Goal: Check status: Check status

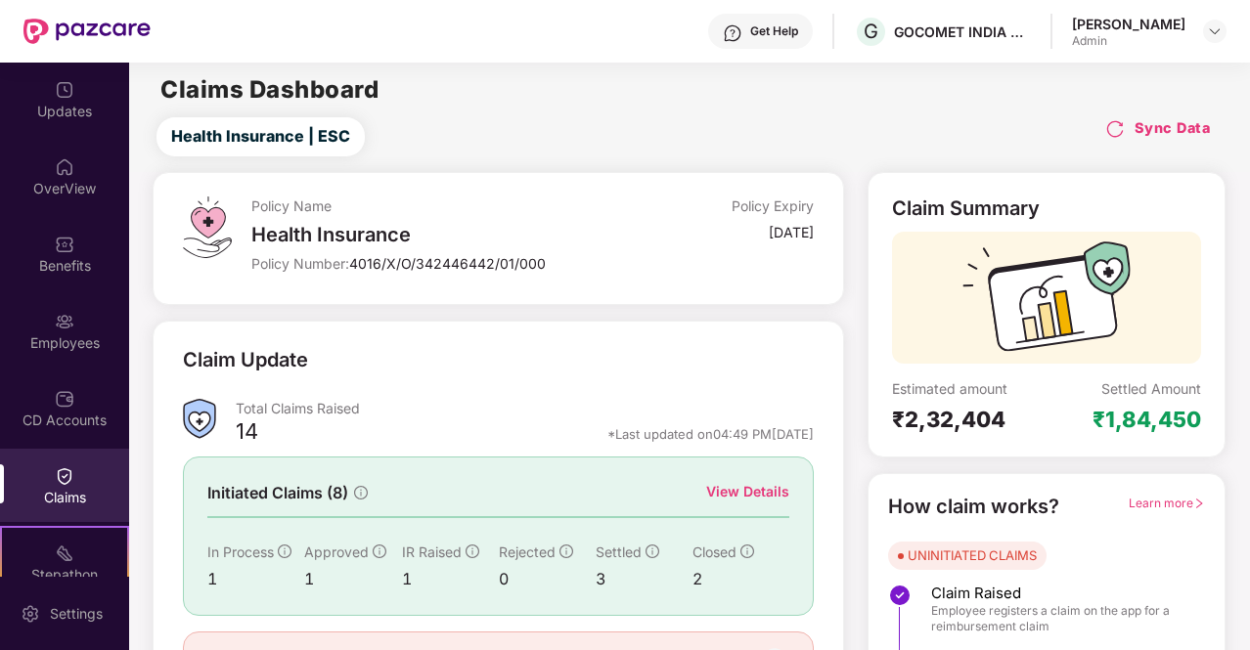
scroll to position [113, 0]
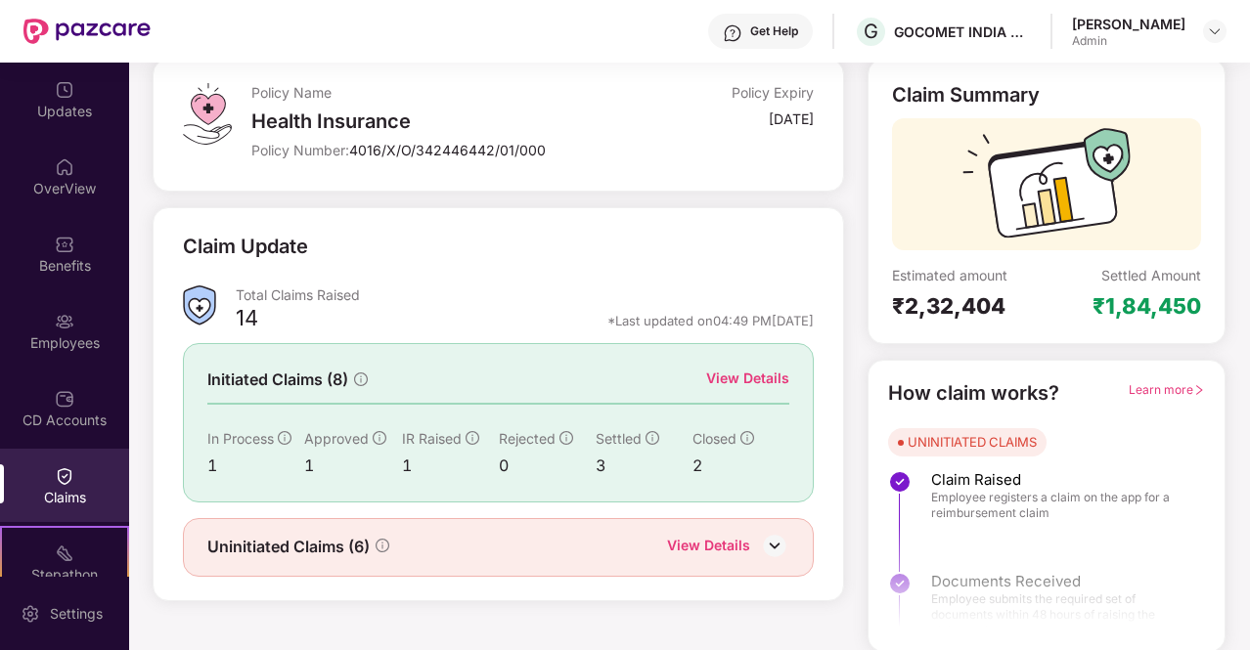
click at [737, 553] on div "View Details" at bounding box center [708, 547] width 83 height 25
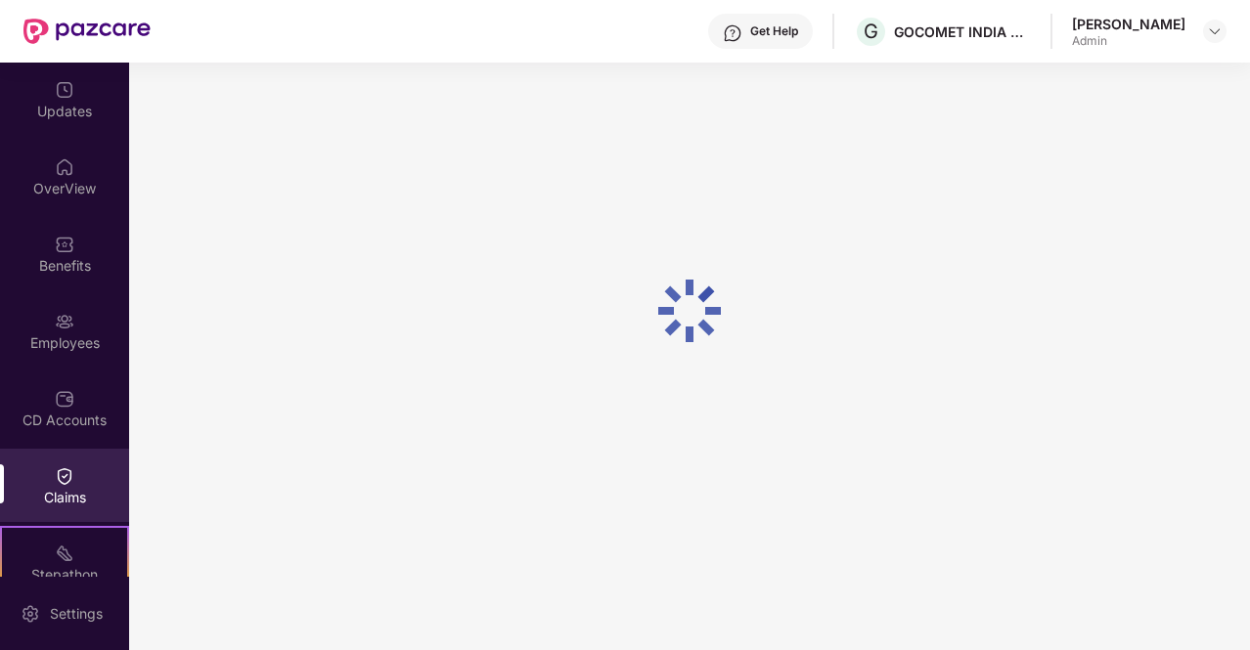
scroll to position [63, 0]
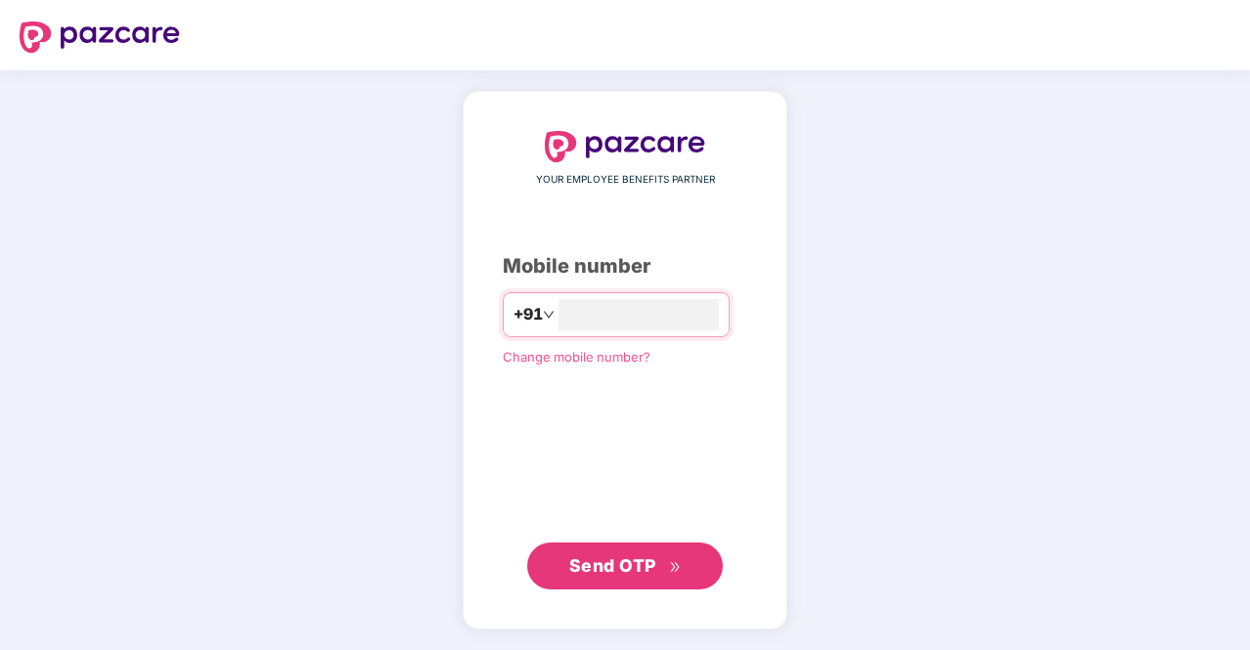
type input "**********"
click at [628, 560] on span "Send OTP" at bounding box center [612, 565] width 87 height 21
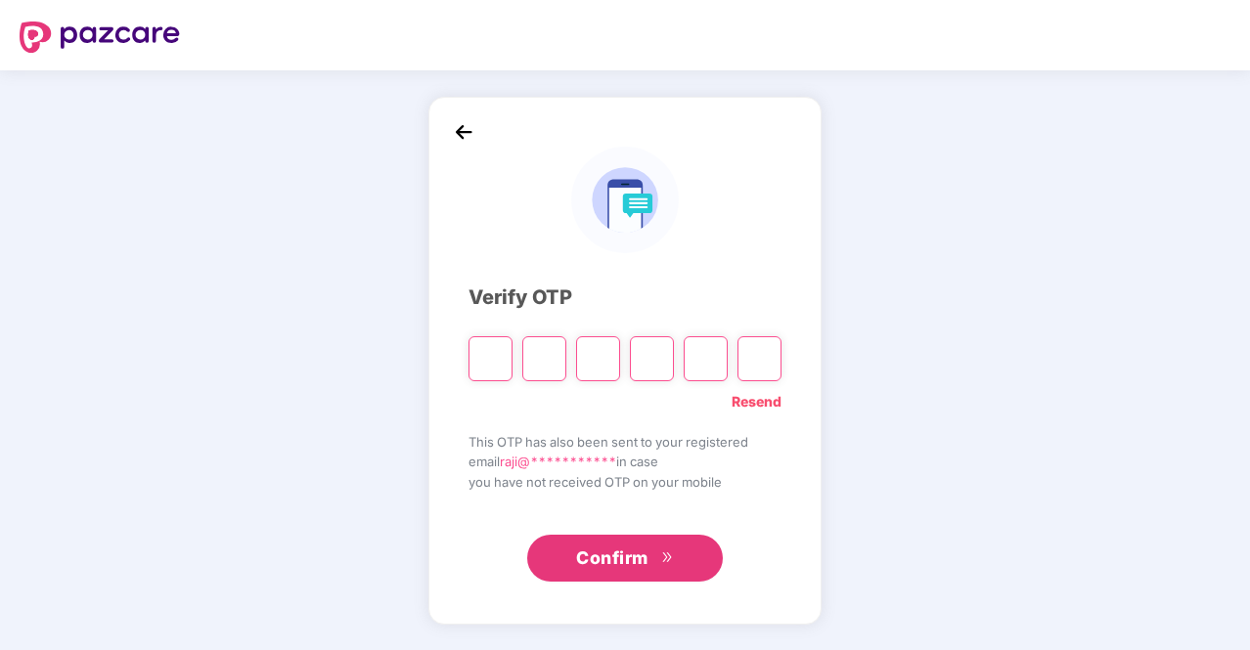
type input "*"
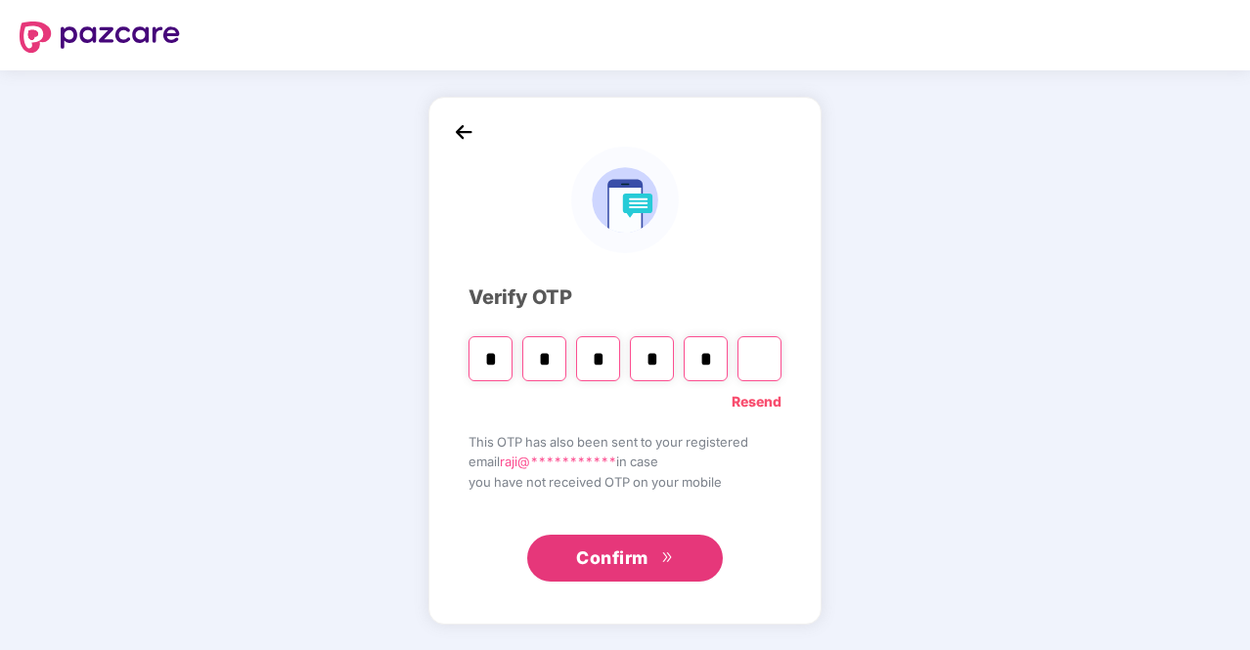
type input "*"
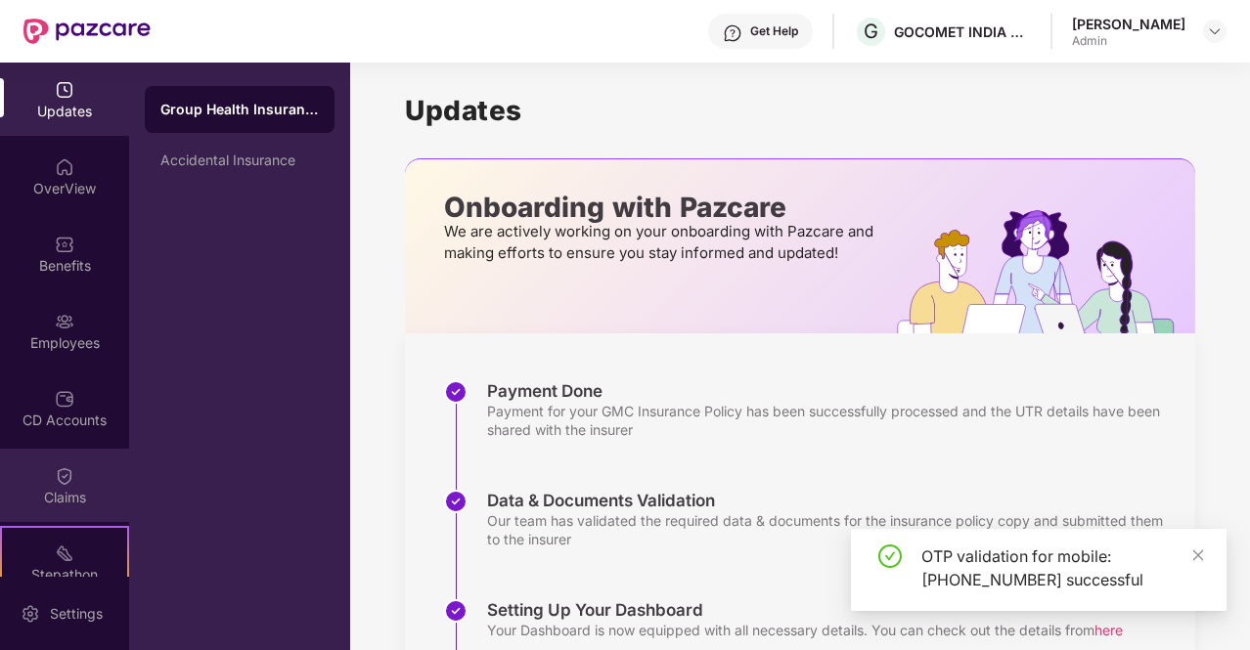
click at [65, 490] on div "Claims" at bounding box center [64, 498] width 129 height 20
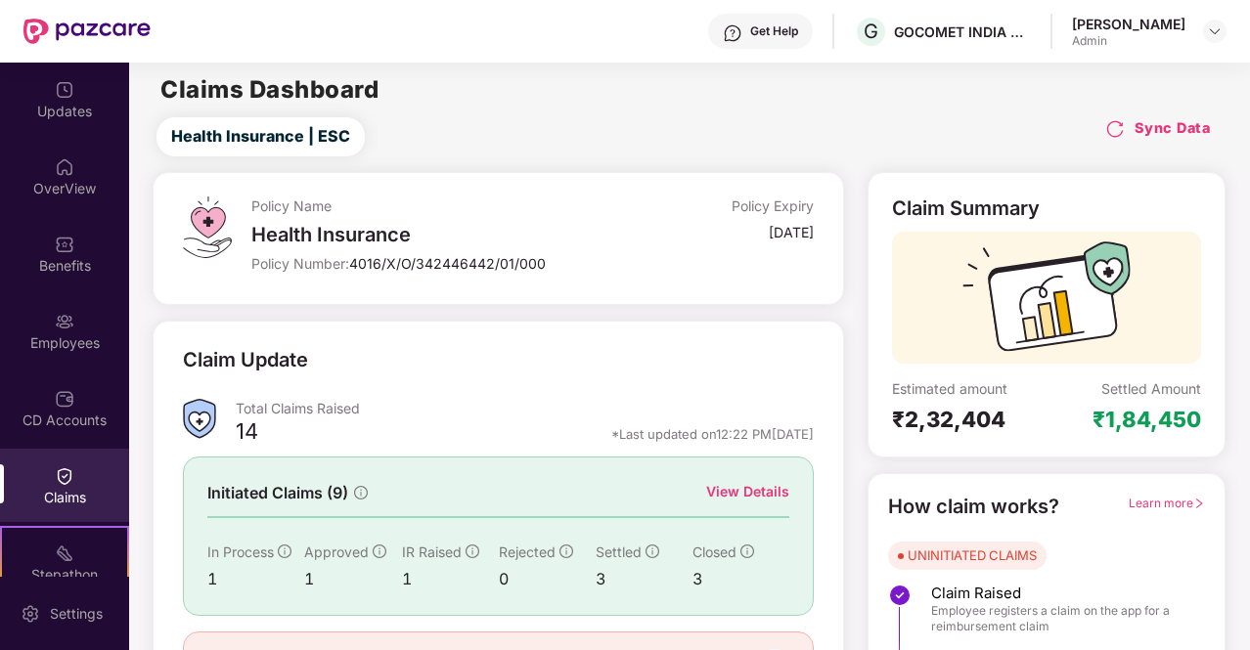
click at [753, 489] on div "View Details" at bounding box center [747, 492] width 83 height 22
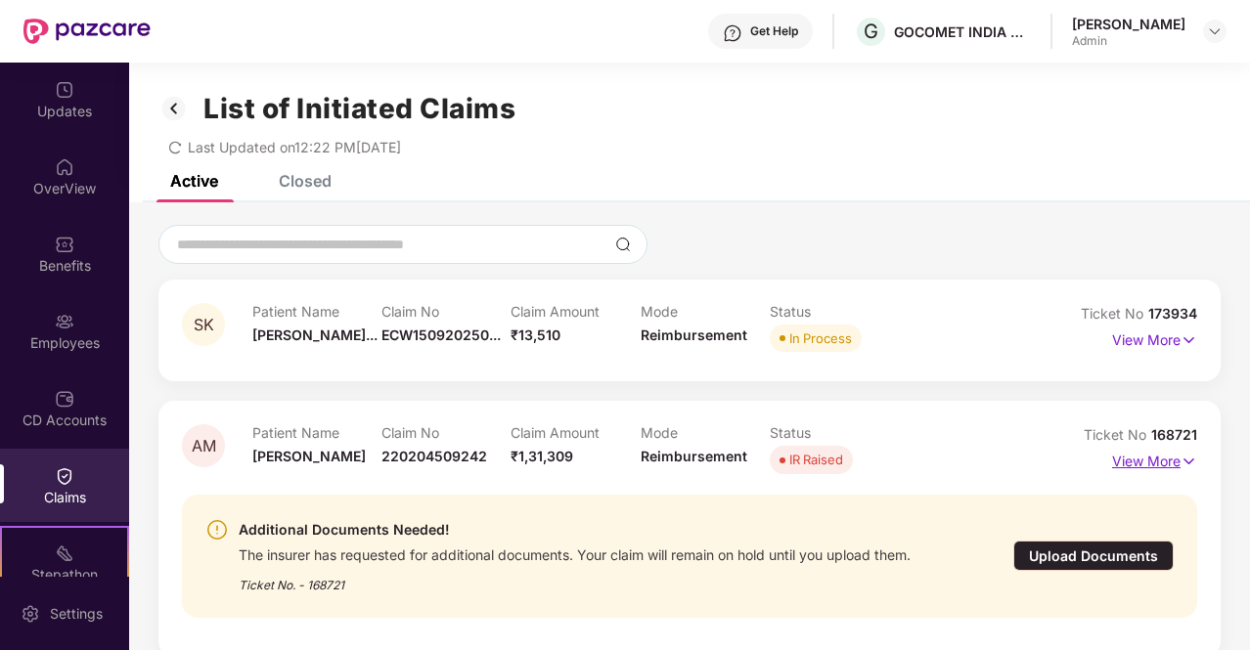
click at [1134, 468] on p "View More" at bounding box center [1154, 459] width 85 height 26
